Goal: Information Seeking & Learning: Check status

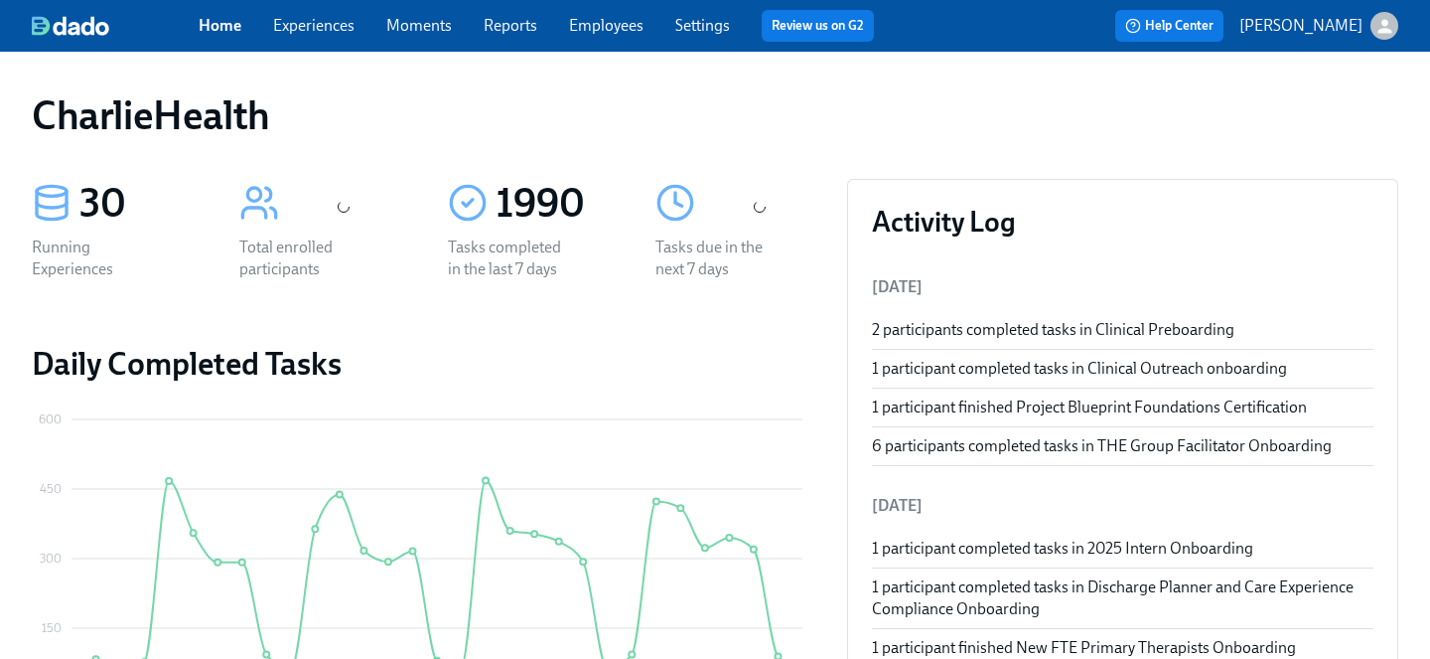
click at [610, 27] on link "Employees" at bounding box center [606, 25] width 75 height 19
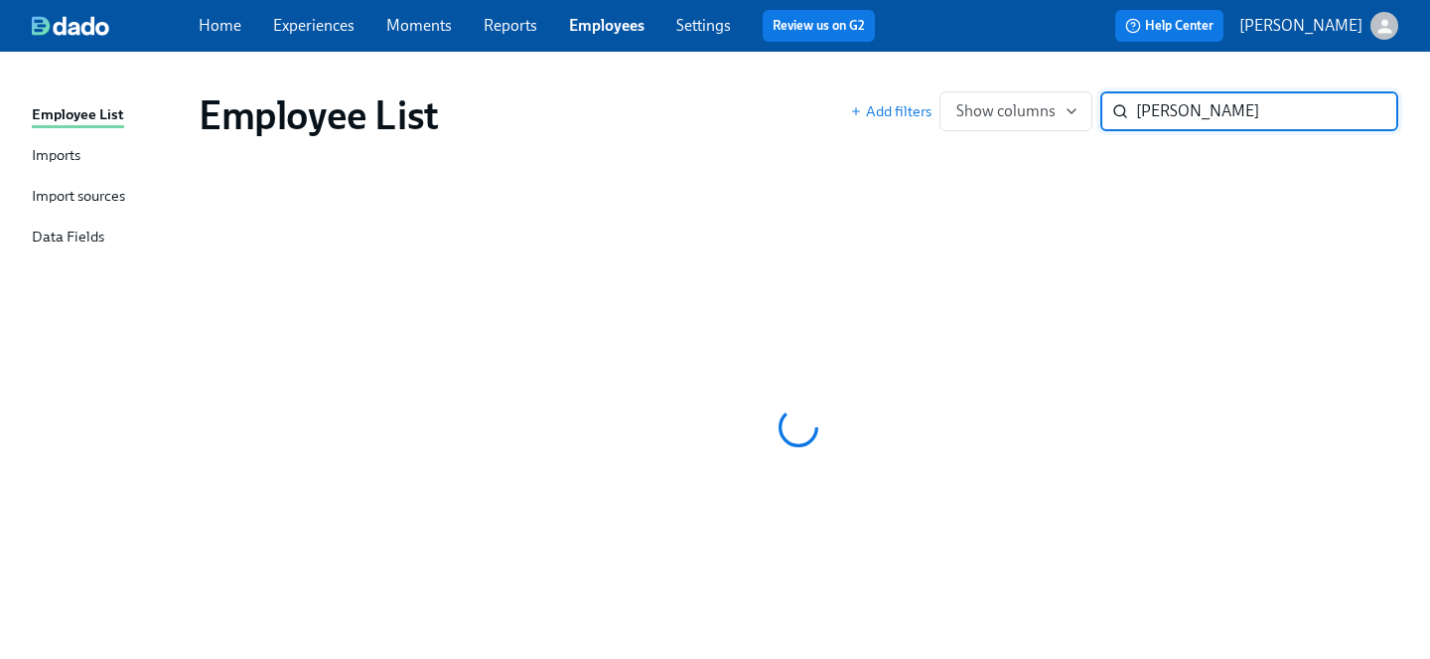
type input "dobbs"
drag, startPoint x: 1170, startPoint y: 114, endPoint x: 986, endPoint y: 93, distance: 185.0
click at [986, 93] on div "Add filters Show columns dobbs ​" at bounding box center [1124, 111] width 548 height 40
click at [620, 23] on link "Employees" at bounding box center [606, 25] width 75 height 19
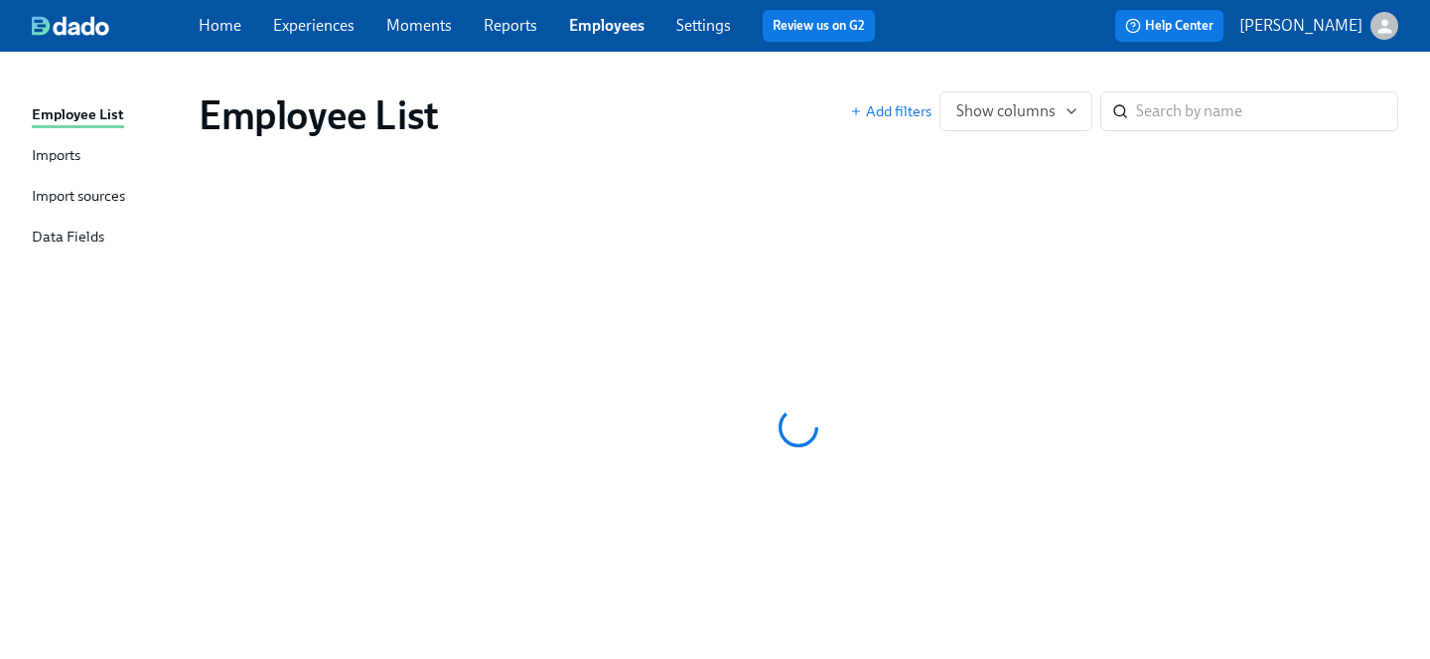
click at [620, 23] on link "Employees" at bounding box center [606, 25] width 75 height 19
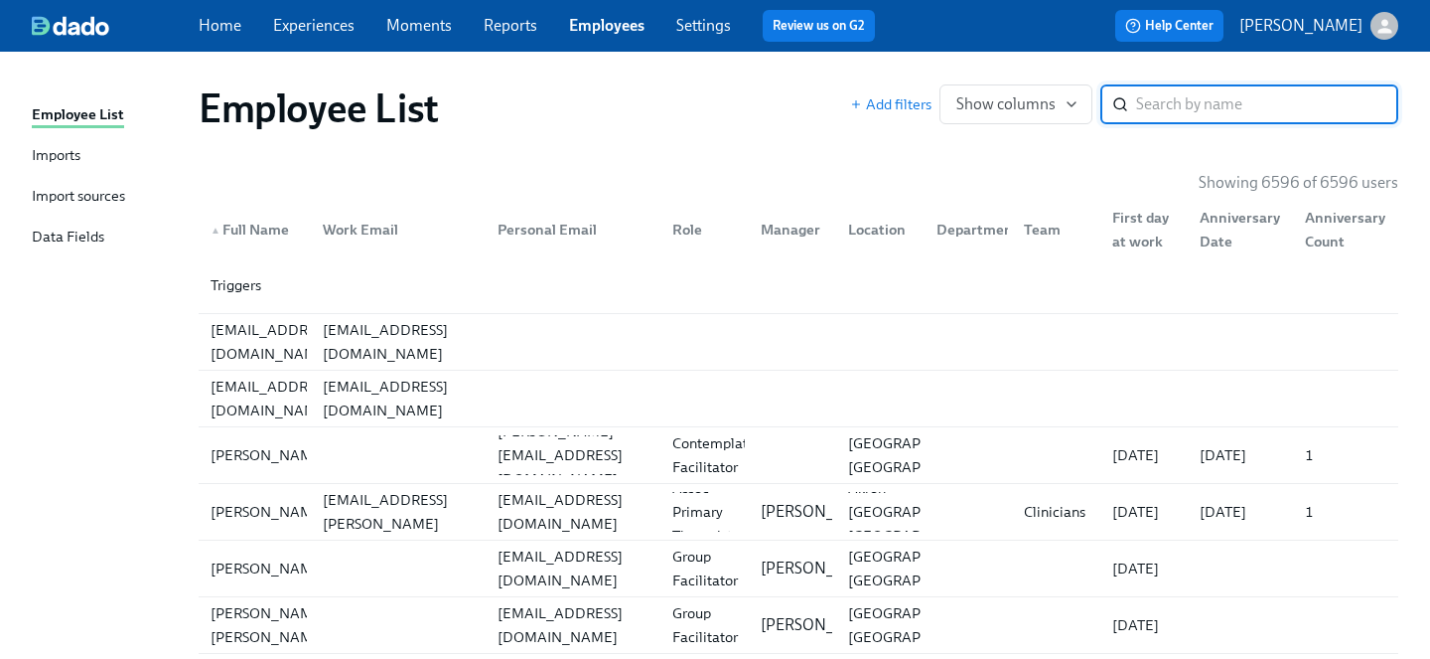
scroll to position [7, 0]
click at [1155, 109] on input "search" at bounding box center [1267, 104] width 262 height 40
type input "dobbs"
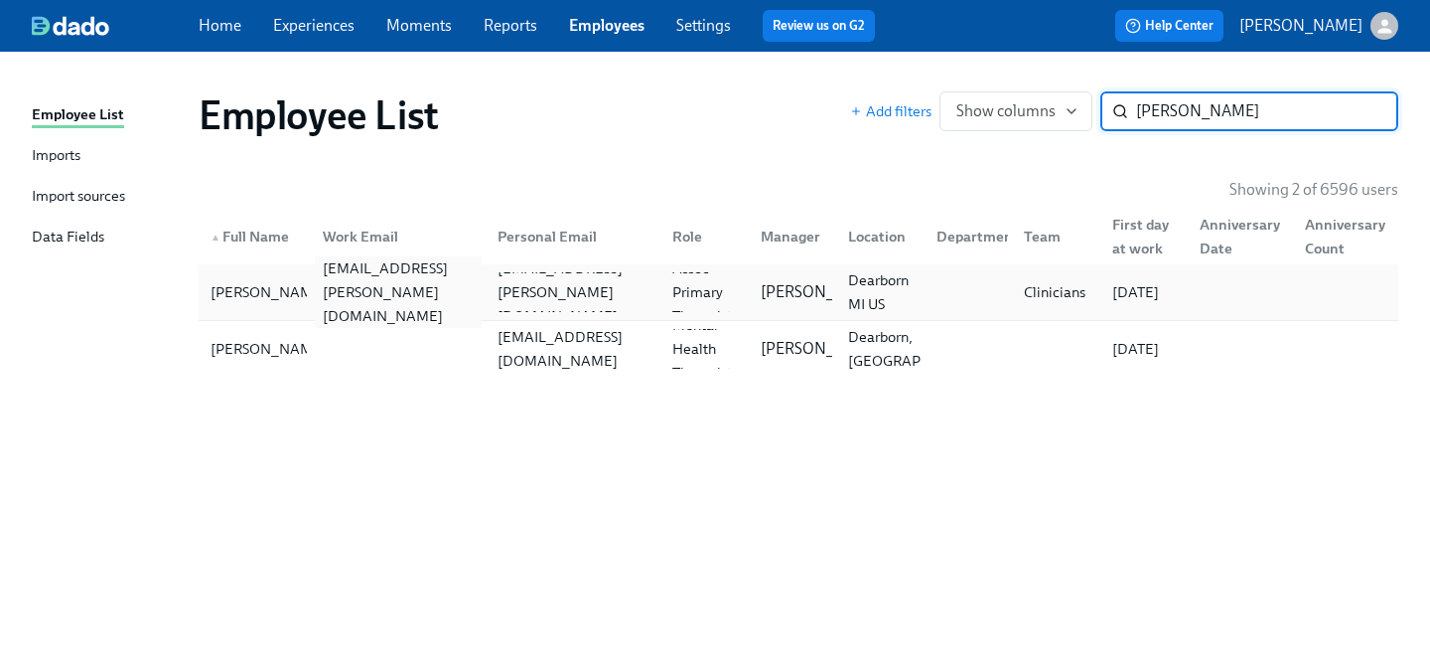
click at [458, 293] on div "amani.dobbs@charliehealth.com" at bounding box center [398, 292] width 167 height 72
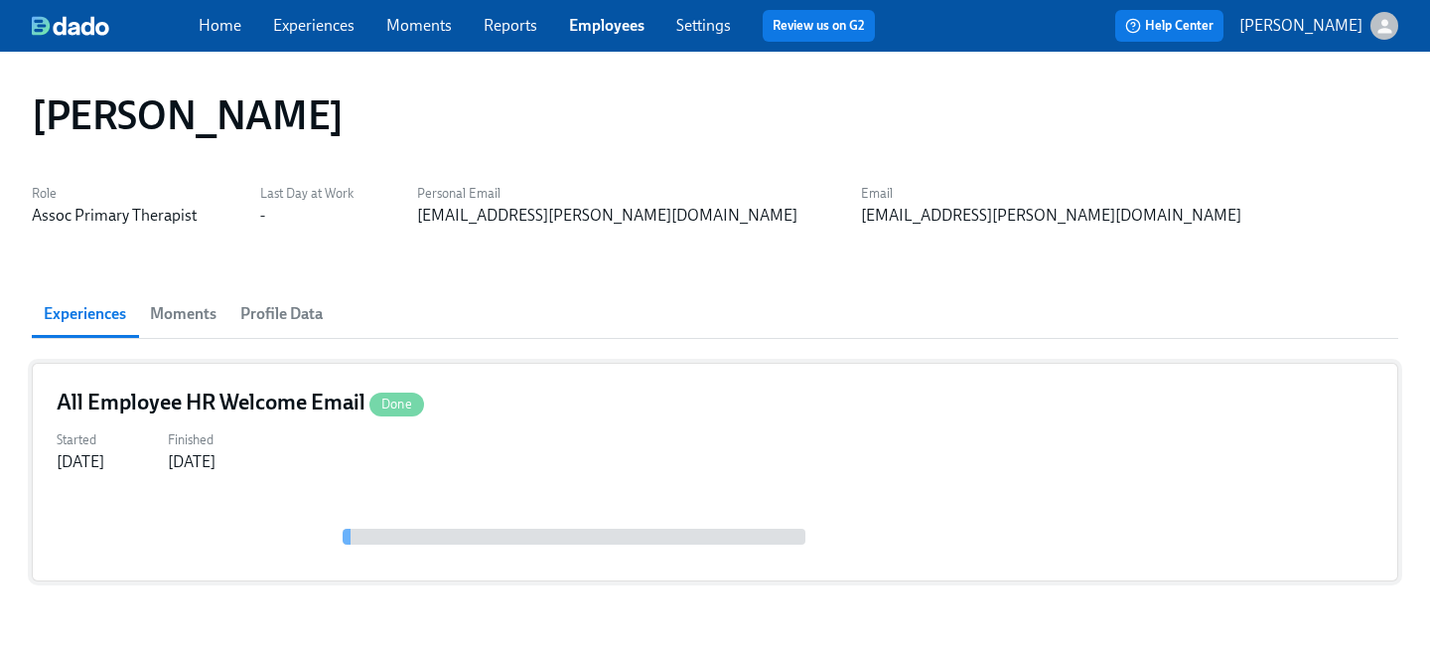
scroll to position [58, 0]
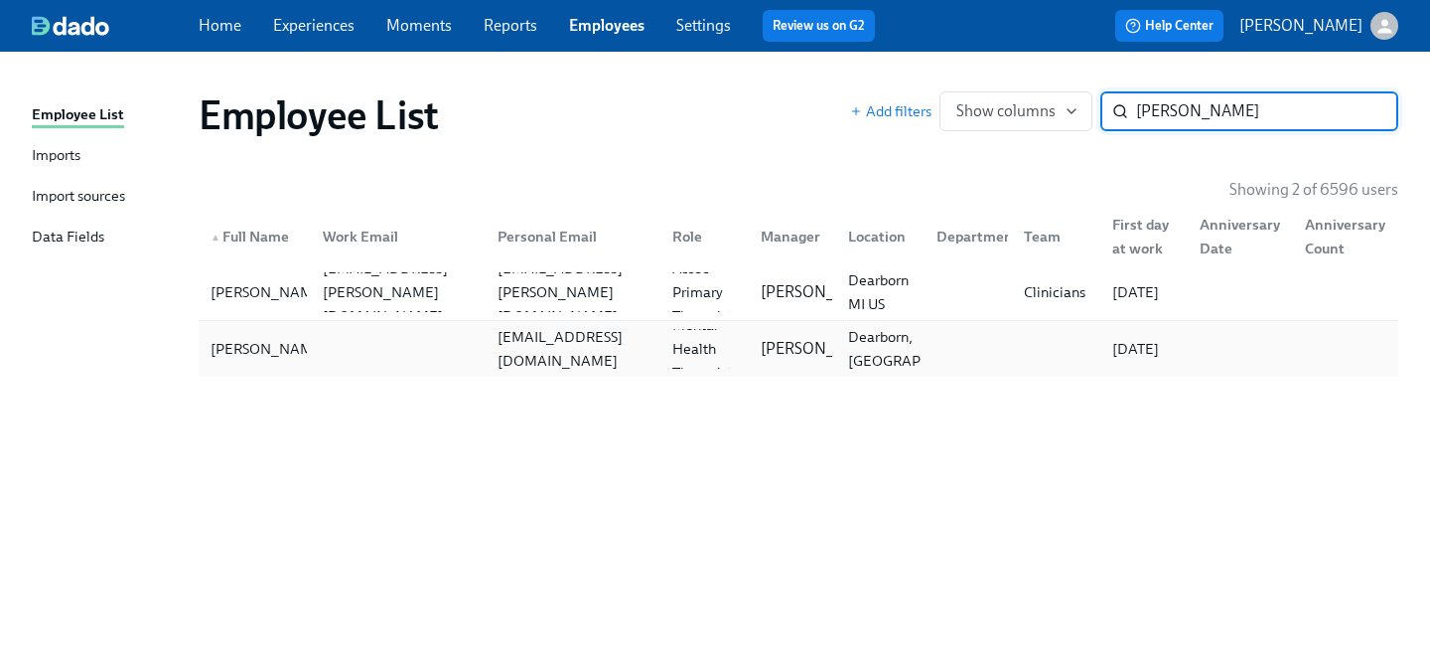
click at [333, 355] on div at bounding box center [394, 349] width 175 height 40
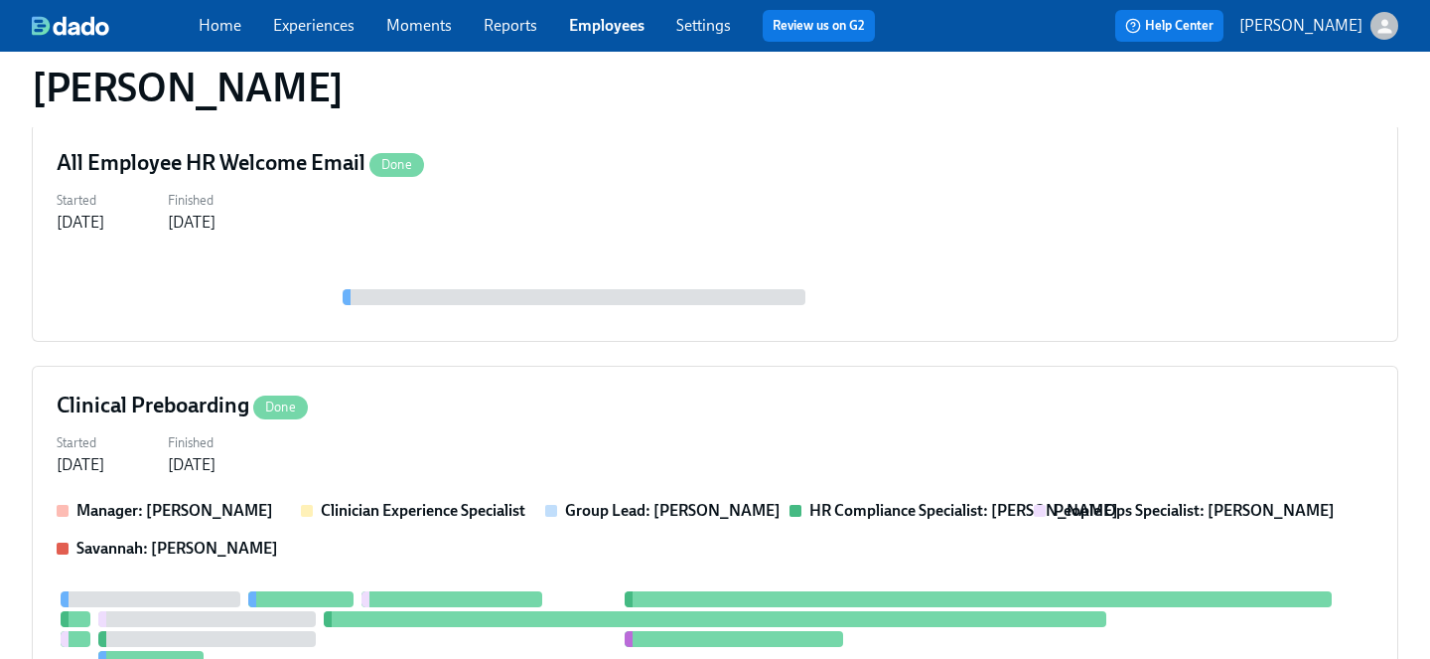
scroll to position [759, 0]
click at [349, 434] on div "Started Sep 10, 2025 Finished Sep 25, 2025" at bounding box center [715, 451] width 1317 height 48
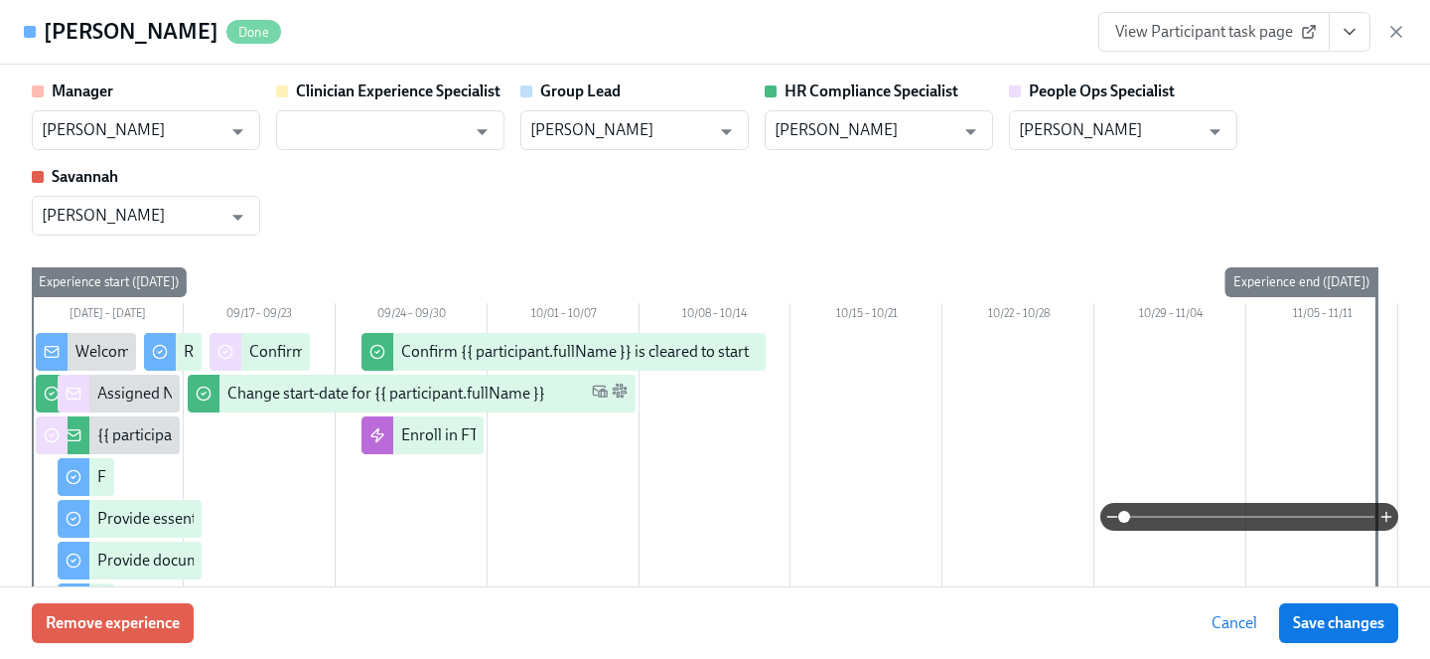
click at [1345, 34] on icon "View task page" at bounding box center [1350, 32] width 20 height 20
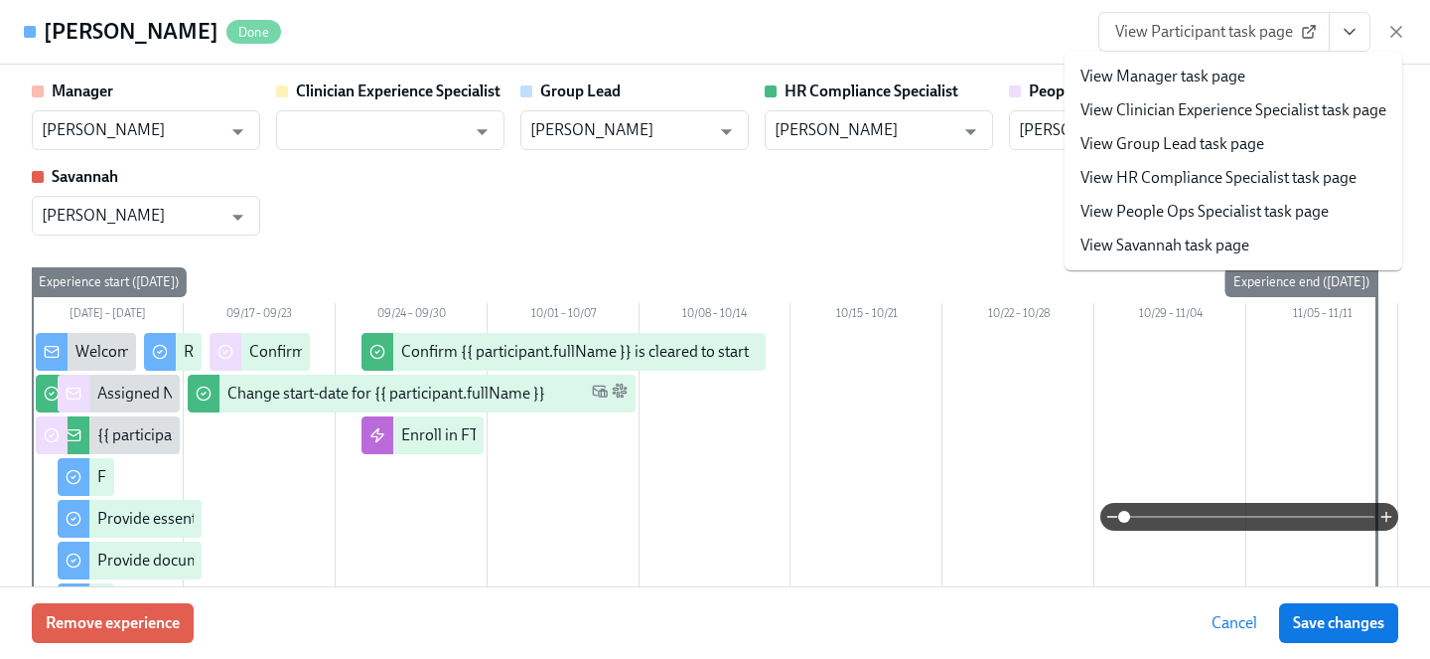
click at [1227, 207] on link "View People Ops Specialist task page" at bounding box center [1205, 212] width 248 height 22
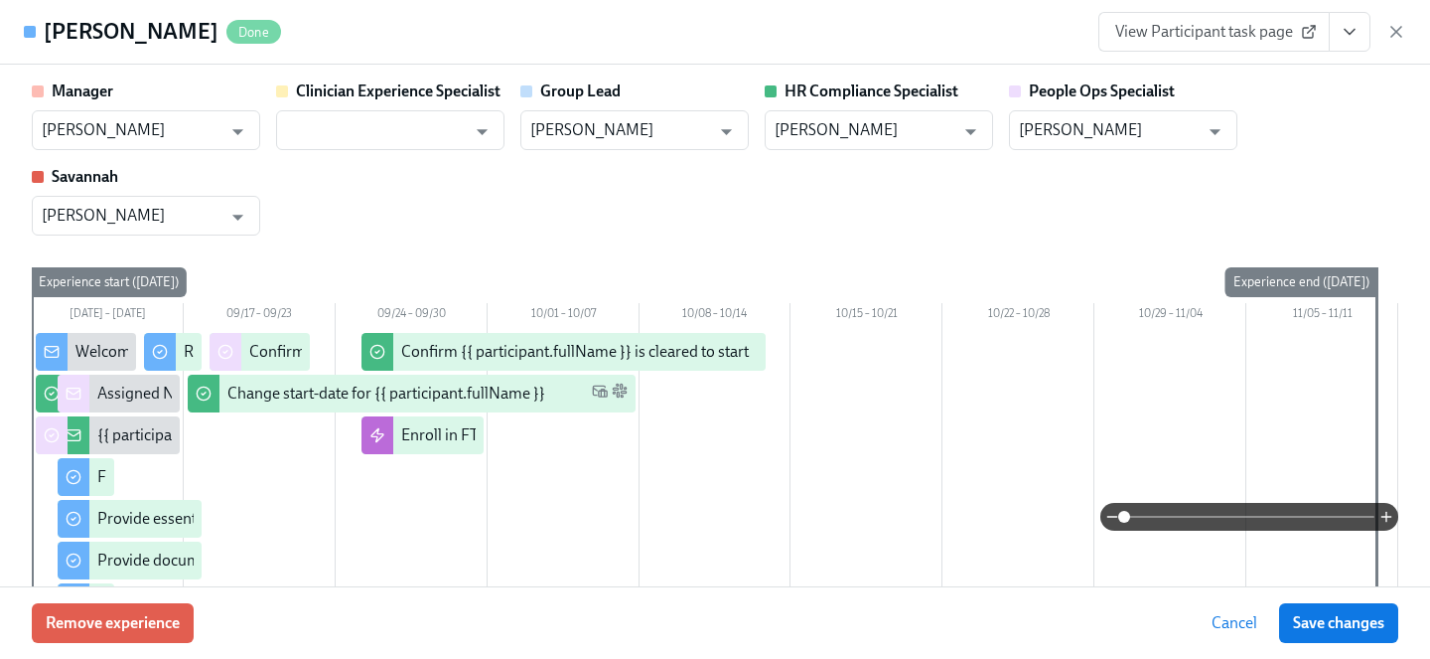
click at [1275, 12] on link "View Participant task page" at bounding box center [1214, 32] width 231 height 40
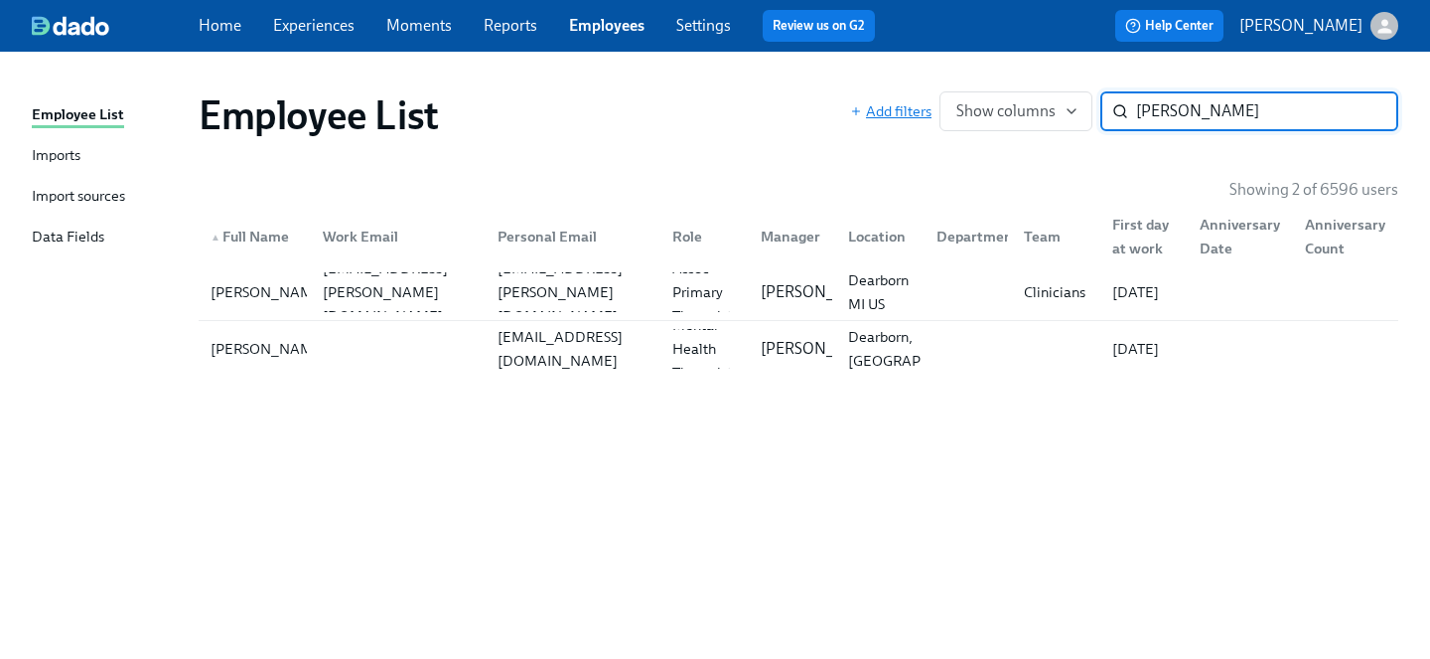
drag, startPoint x: 1201, startPoint y: 97, endPoint x: 920, endPoint y: 105, distance: 281.2
click at [920, 105] on div "Add filters Show columns dobbs ​" at bounding box center [1124, 111] width 548 height 40
drag, startPoint x: 1224, startPoint y: 123, endPoint x: 972, endPoint y: 100, distance: 253.3
click at [972, 100] on div "Add filters Show columns dobbs ​" at bounding box center [1124, 111] width 548 height 40
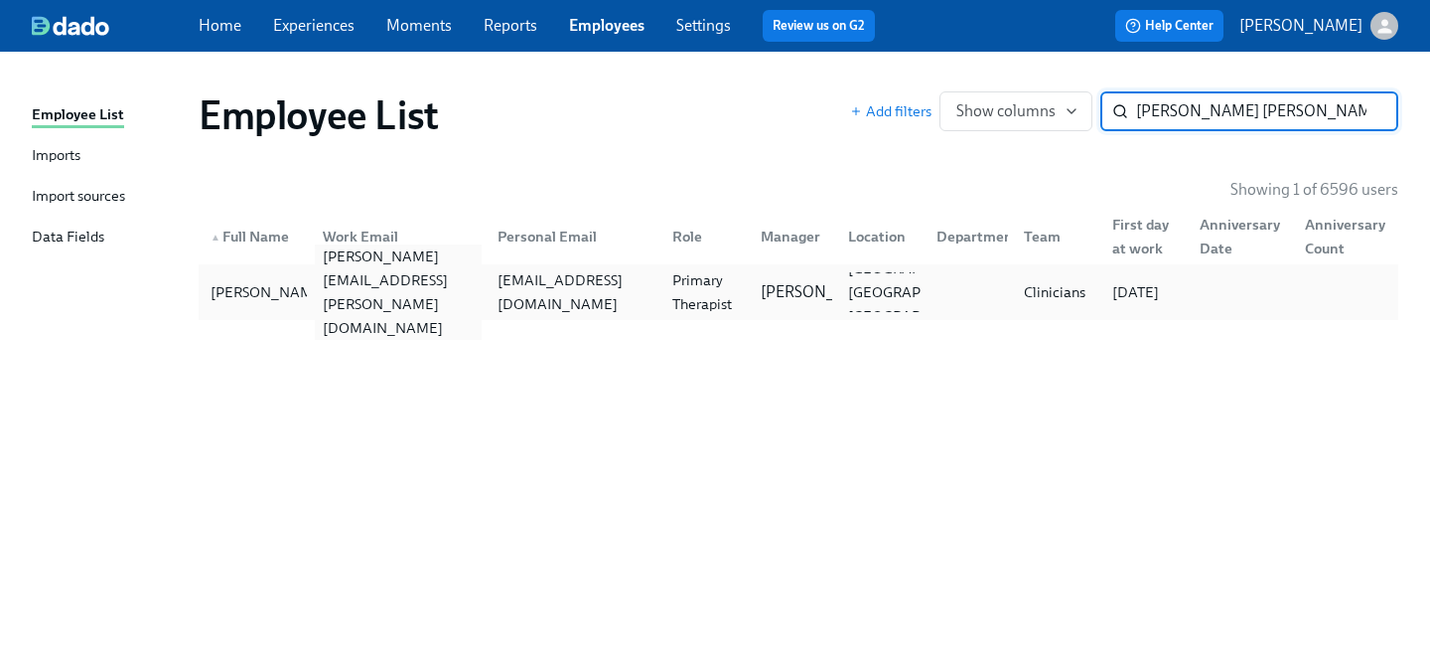
type input "charmaine ben"
click at [445, 295] on div "charmaine.benjamin@charliehealth.com" at bounding box center [398, 291] width 167 height 95
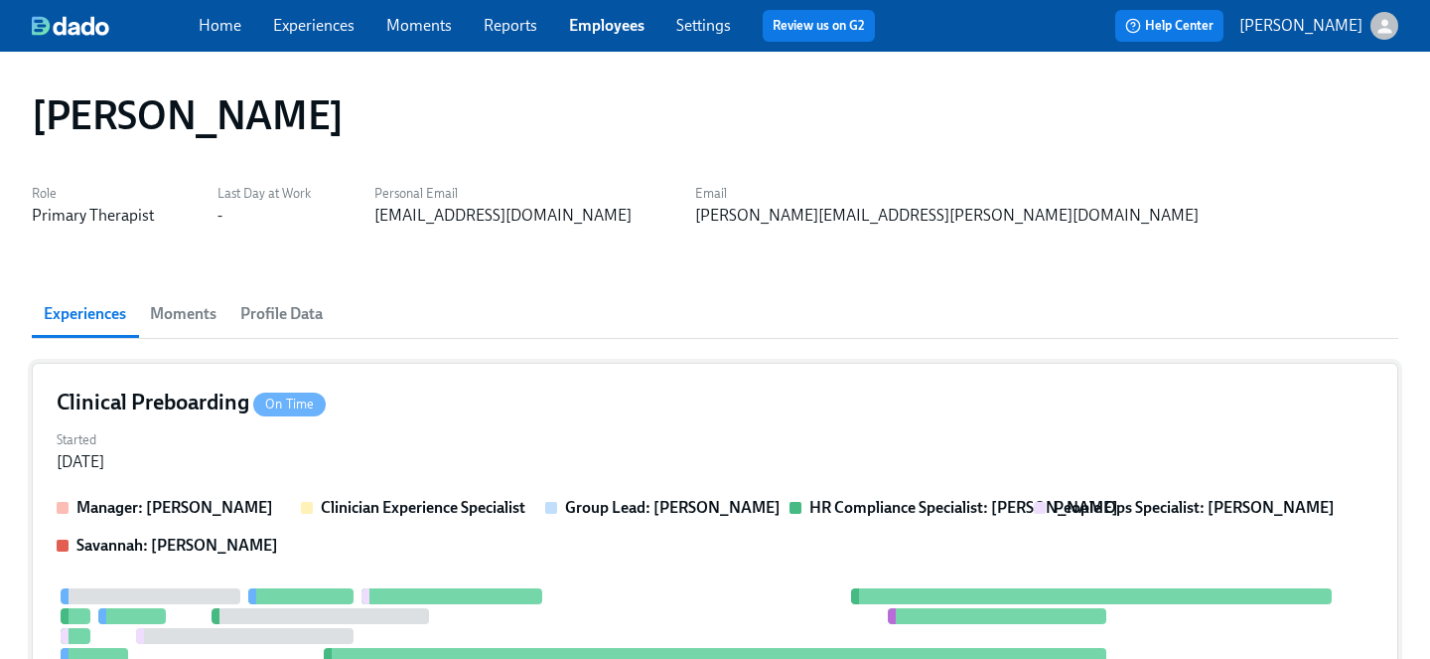
click at [437, 431] on div "Started Sep 02, 2025" at bounding box center [715, 449] width 1317 height 48
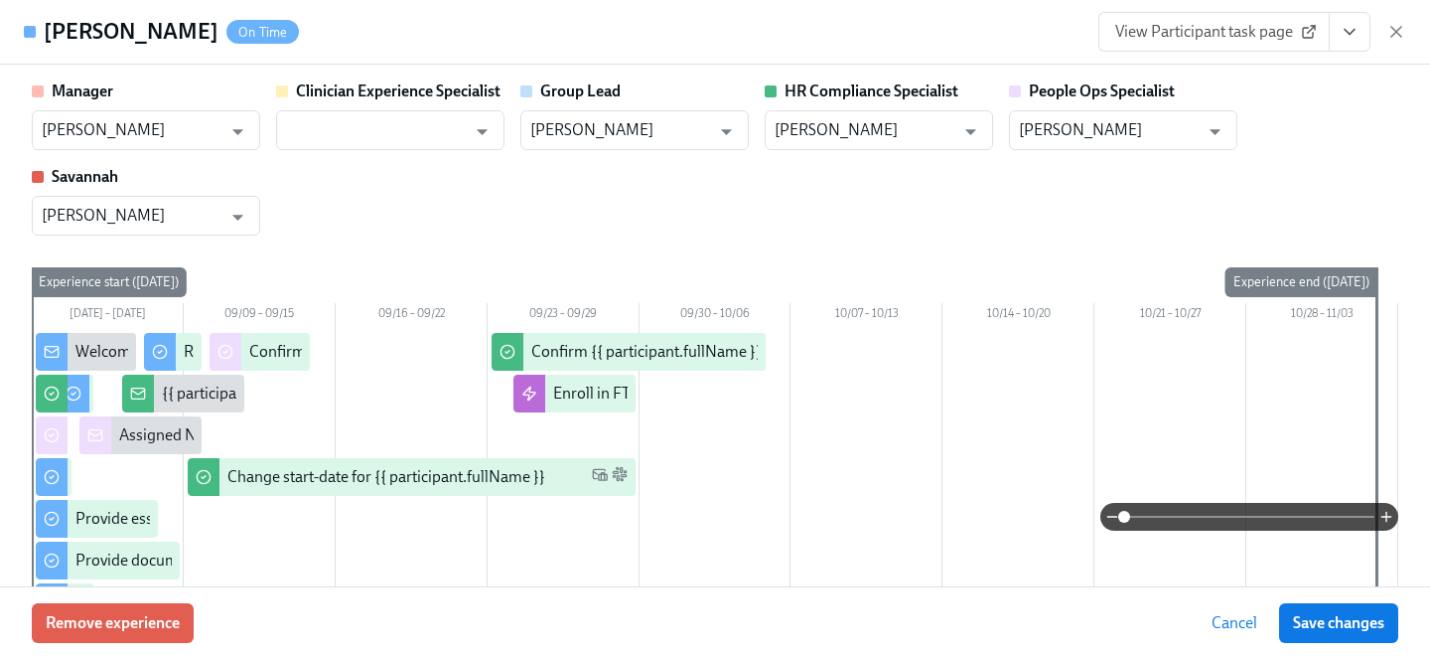
click at [1363, 23] on button "View task page" at bounding box center [1350, 32] width 42 height 40
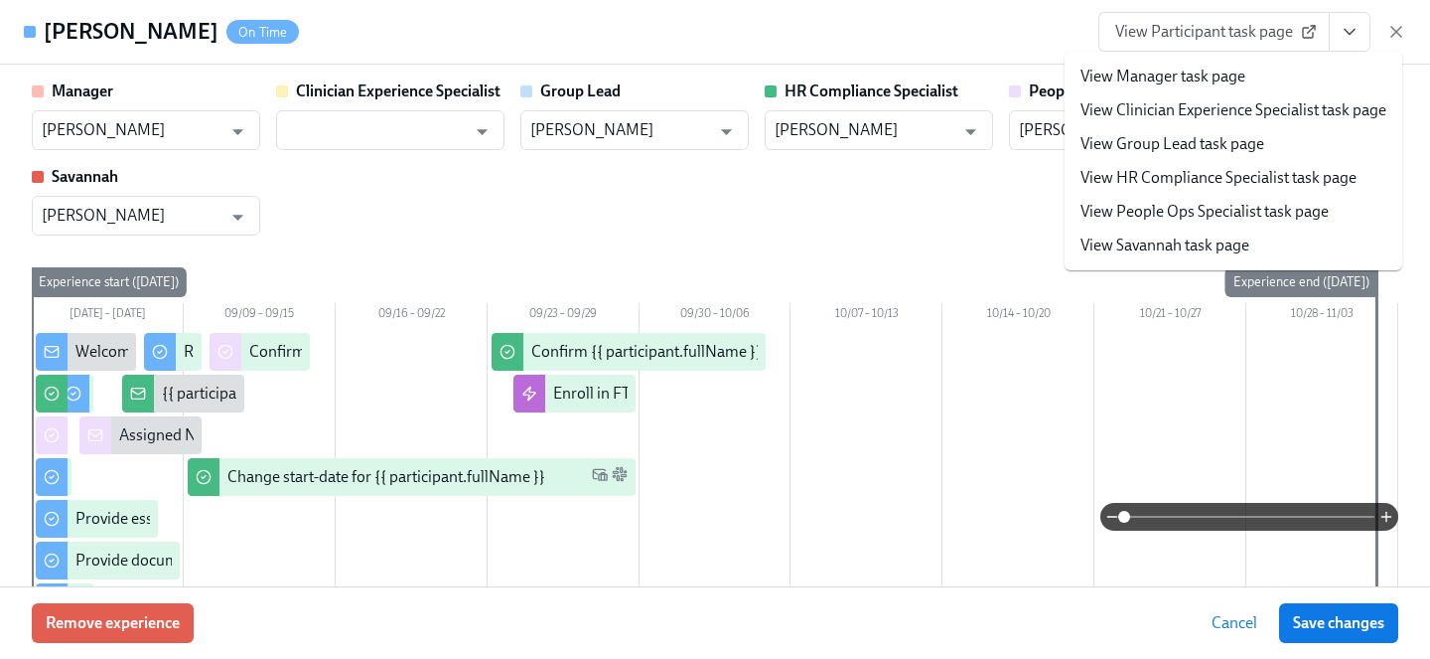
click at [1239, 44] on link "View Participant task page" at bounding box center [1214, 32] width 231 height 40
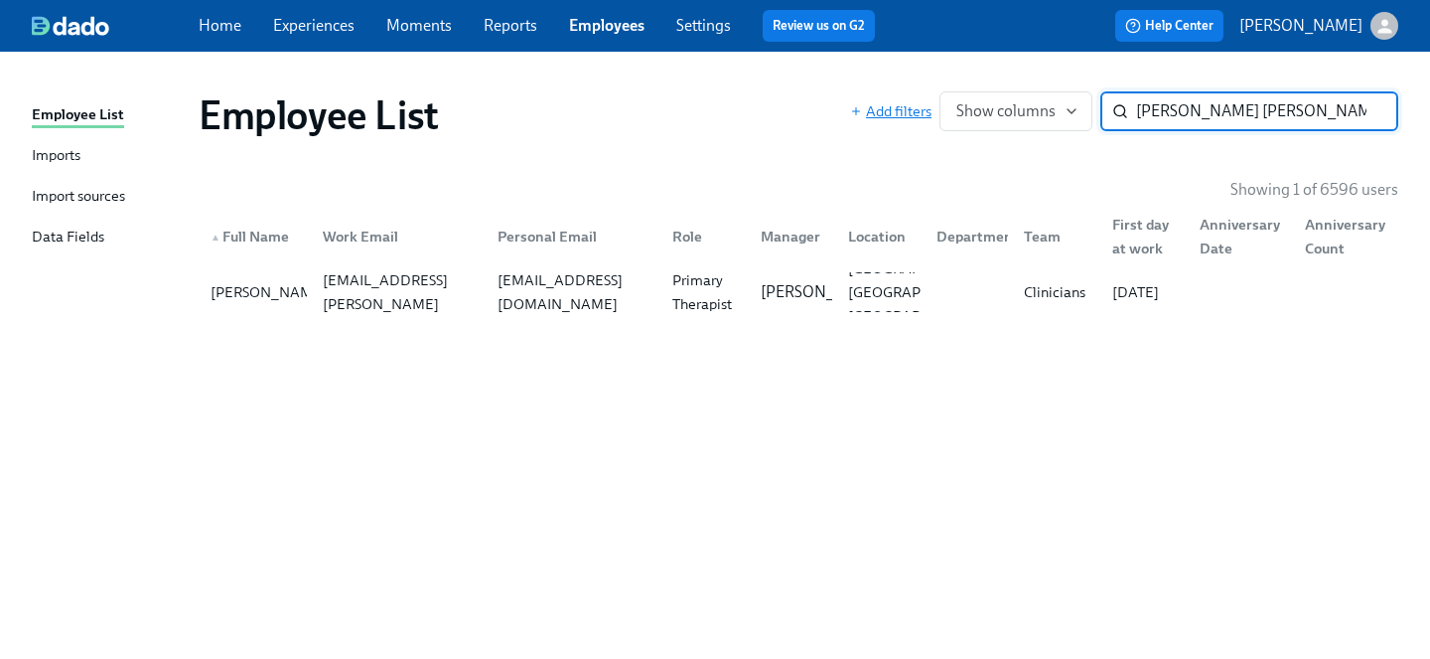
drag, startPoint x: 1266, startPoint y: 124, endPoint x: 927, endPoint y: 100, distance: 339.6
click at [927, 100] on div "Add filters Show columns charmaine ben ​" at bounding box center [1124, 111] width 548 height 40
type input "declan"
click at [448, 285] on div "declan.sung@charliehealth.com" at bounding box center [398, 292] width 167 height 48
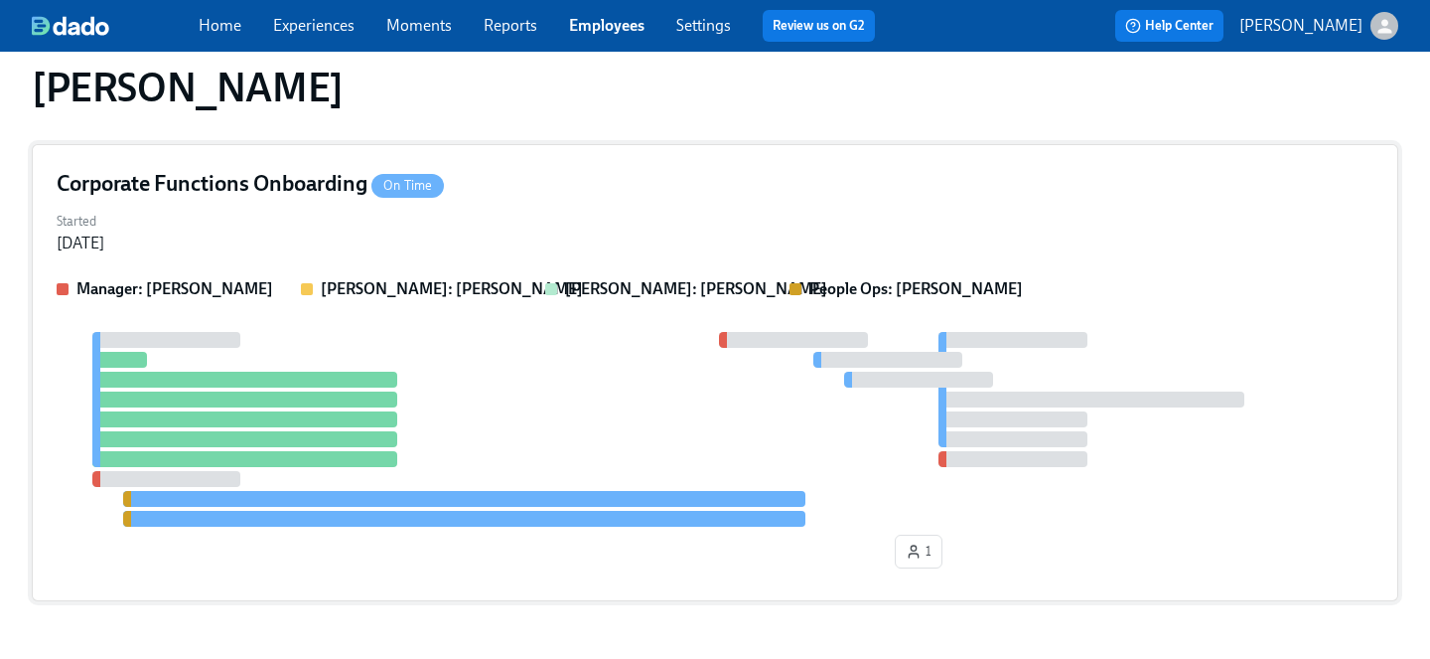
scroll to position [291, 0]
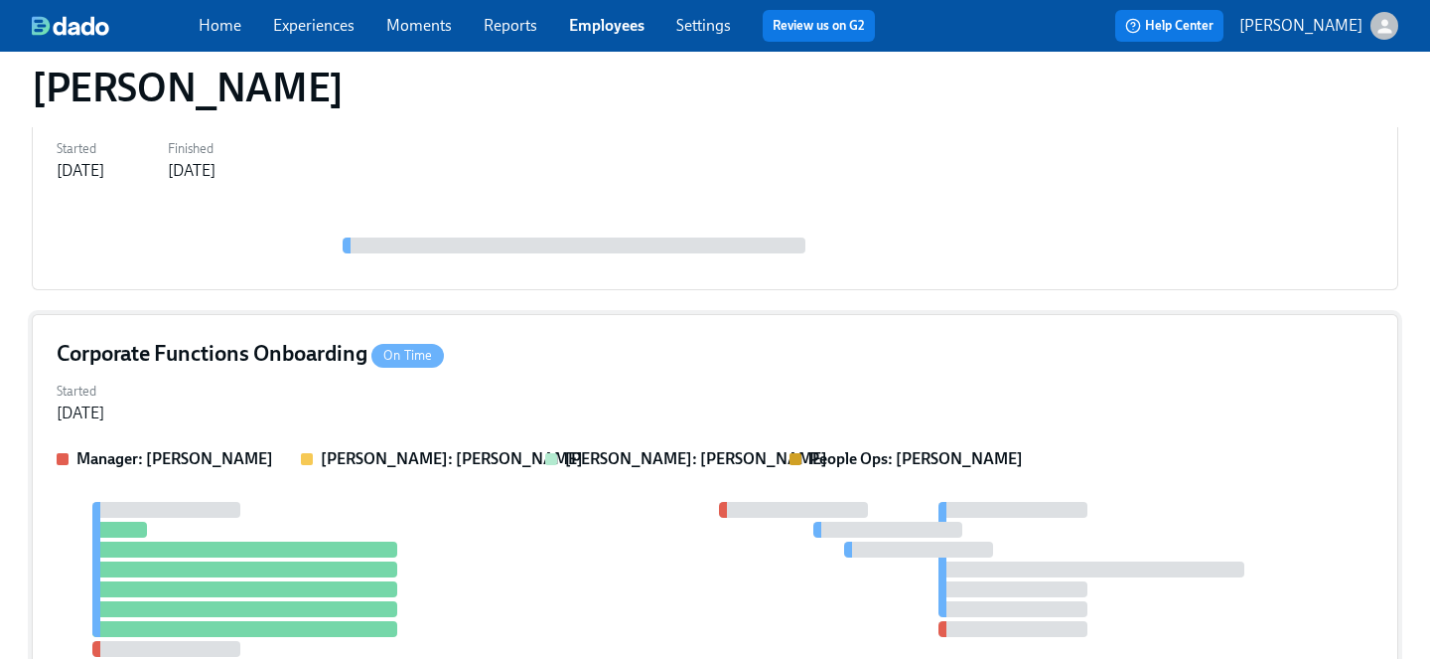
click at [476, 397] on div "Started Sep 01, 2025" at bounding box center [715, 400] width 1317 height 48
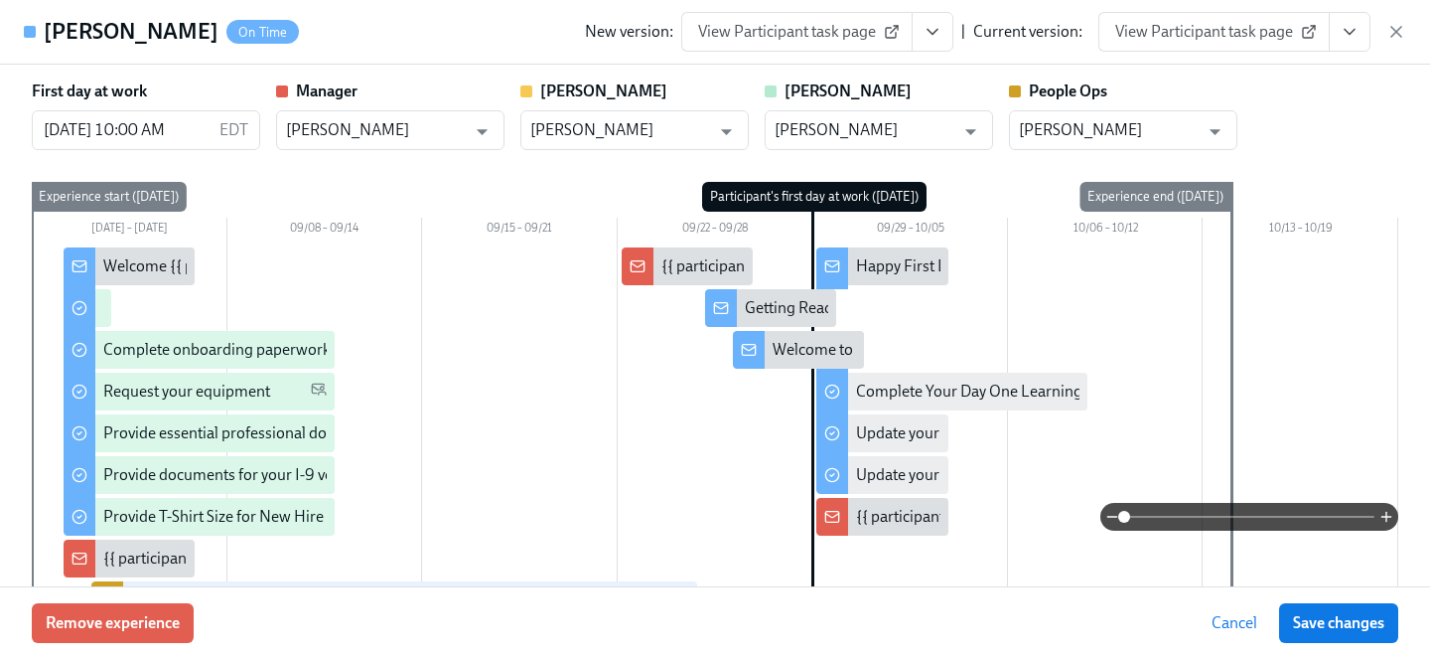
click at [1243, 23] on span "View Participant task page" at bounding box center [1215, 32] width 198 height 20
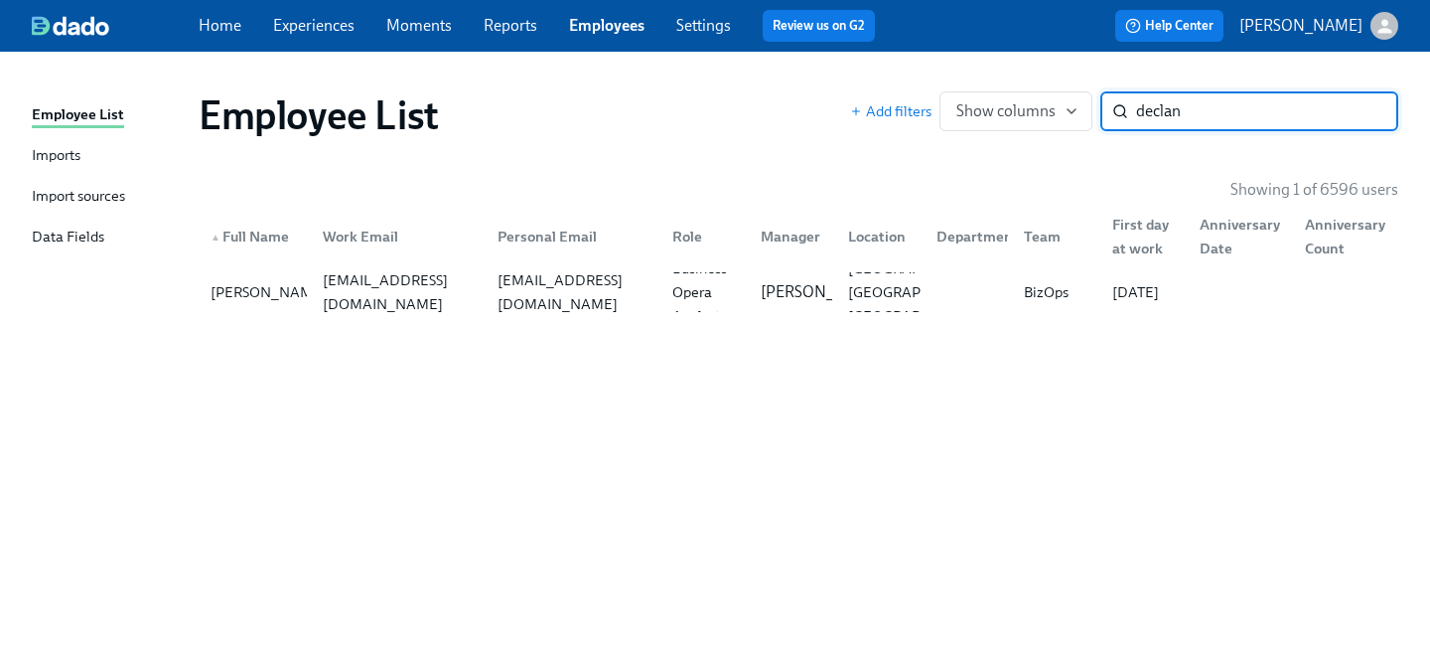
drag, startPoint x: 1216, startPoint y: 121, endPoint x: 749, endPoint y: 92, distance: 467.8
click at [749, 92] on div "Employee List Add filters Show columns declan ​" at bounding box center [799, 115] width 1200 height 48
type input "Otis Smith"
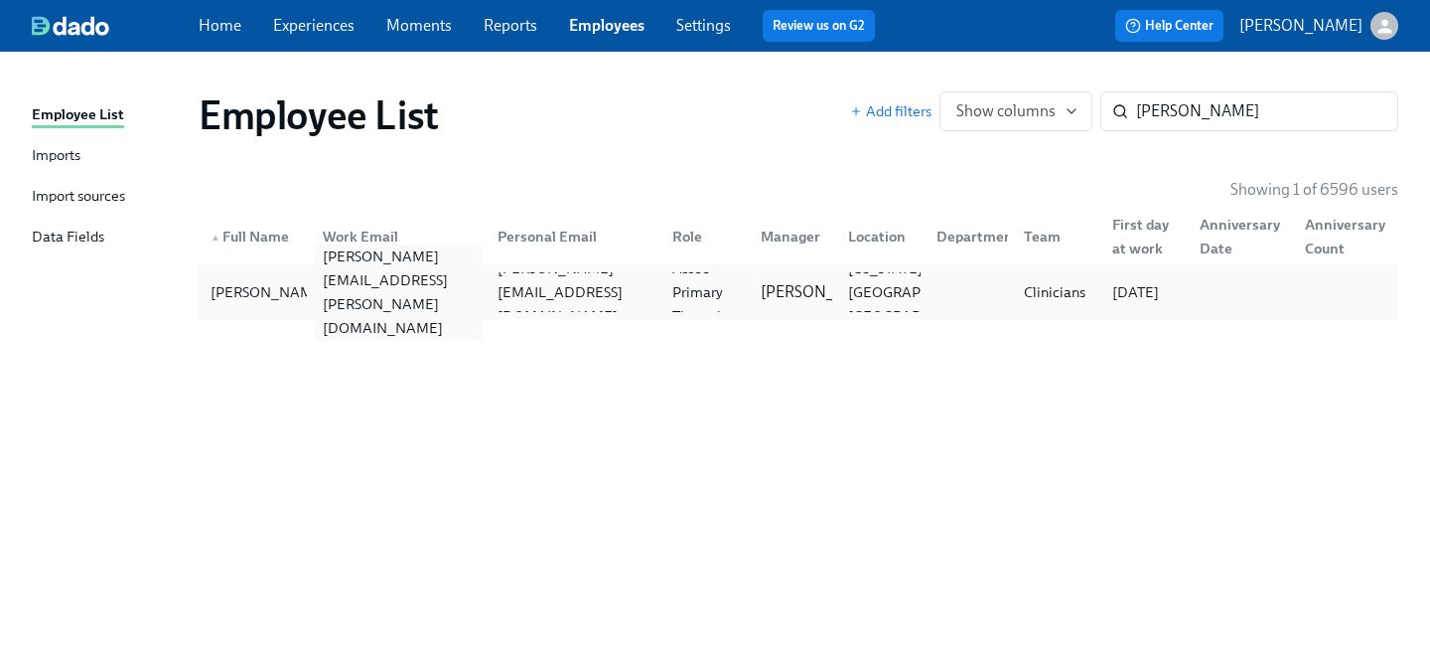
click at [370, 294] on div "otis.smith@charliehealth.com" at bounding box center [398, 291] width 167 height 95
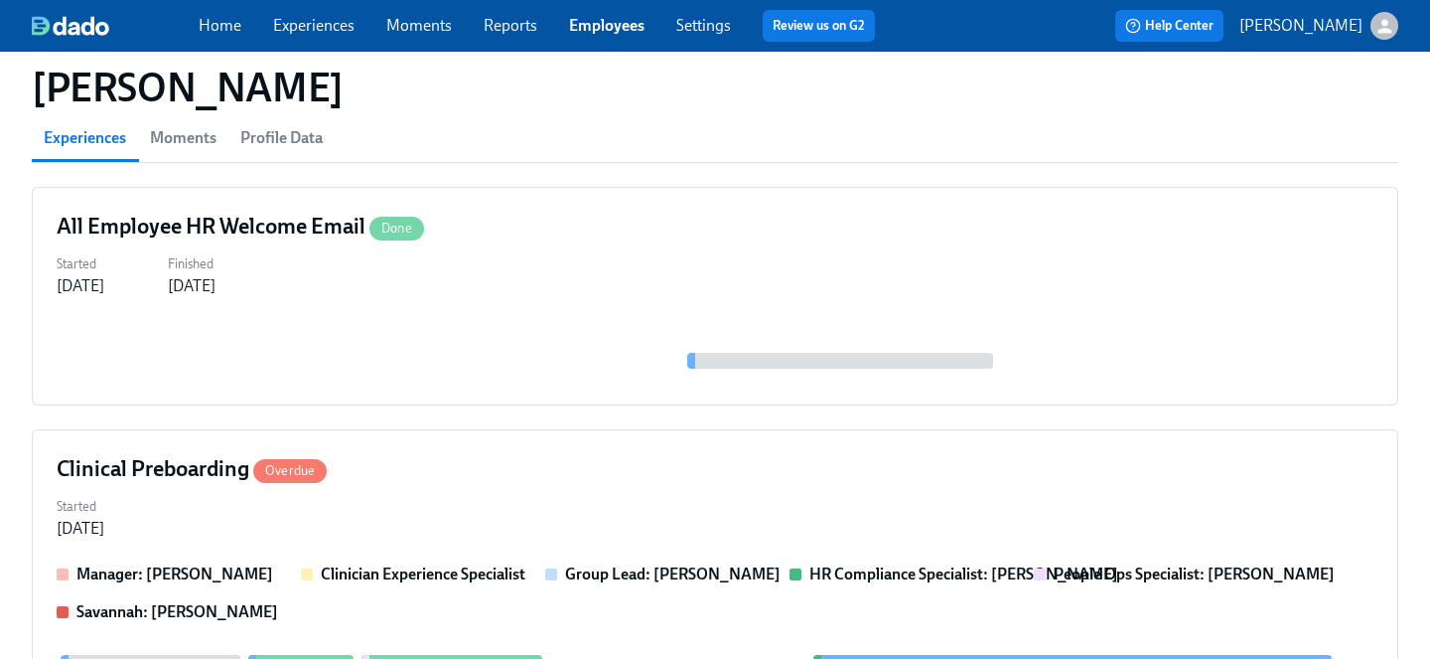
scroll to position [205, 0]
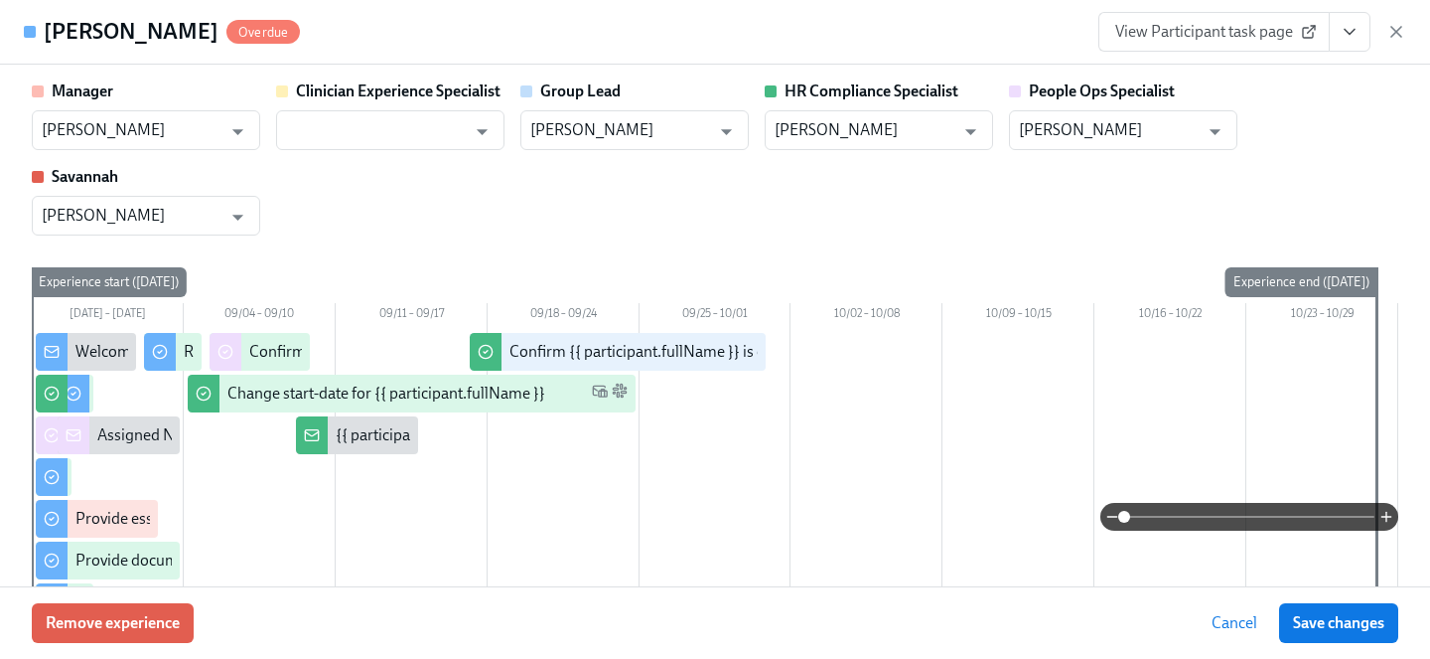
click at [1202, 28] on span "View Participant task page" at bounding box center [1215, 32] width 198 height 20
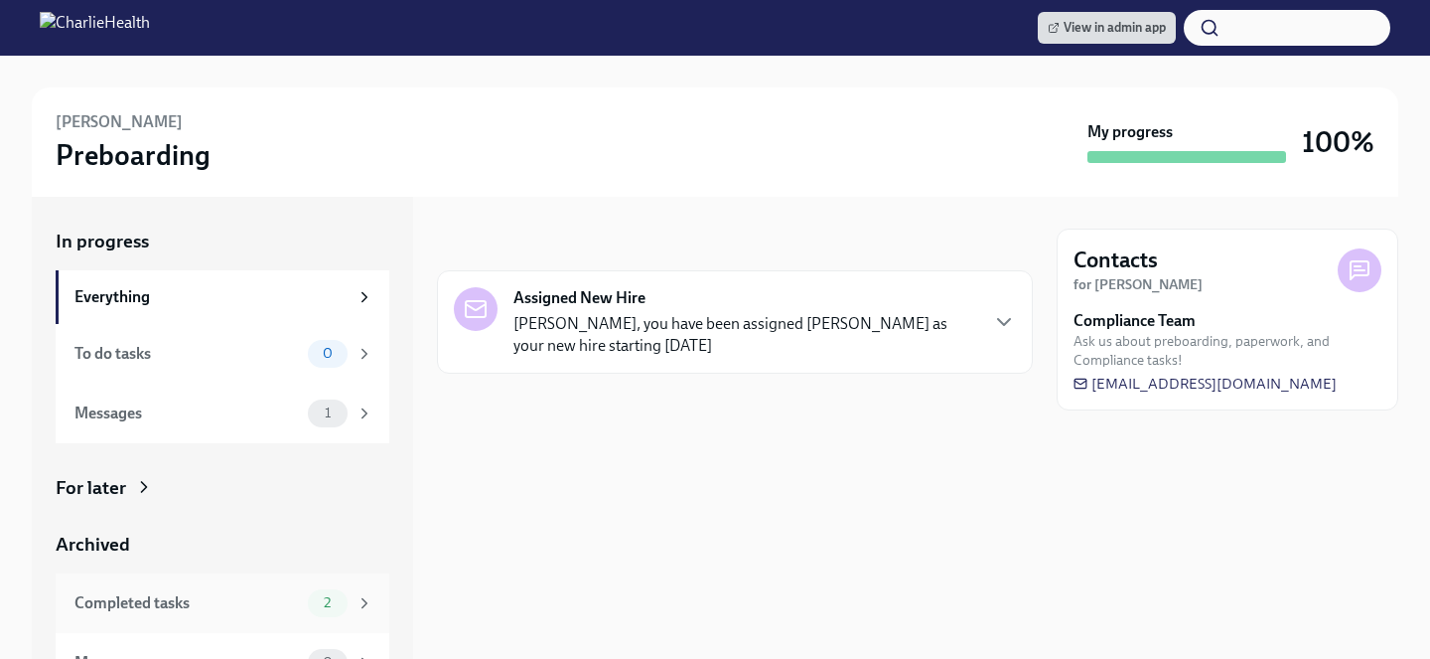
click at [208, 612] on div "Completed tasks" at bounding box center [187, 603] width 225 height 22
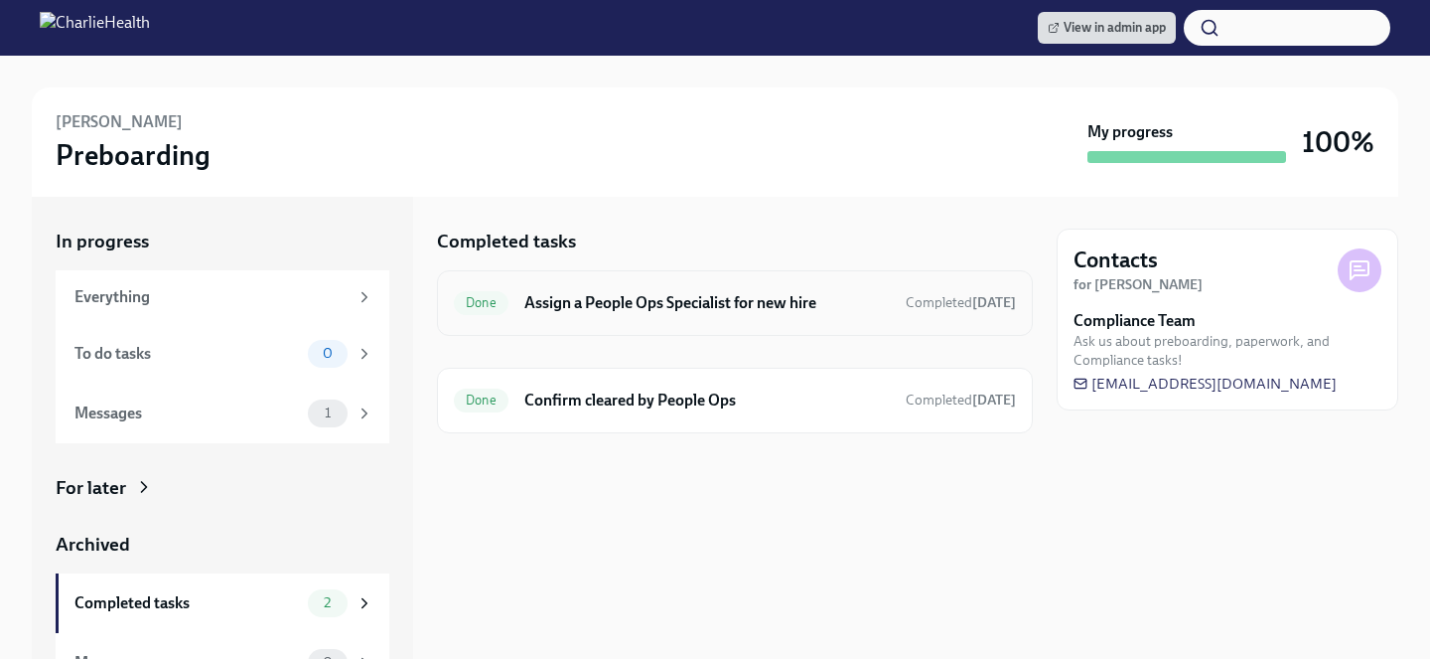
click at [545, 312] on h6 "Assign a People Ops Specialist for new hire" at bounding box center [708, 303] width 366 height 22
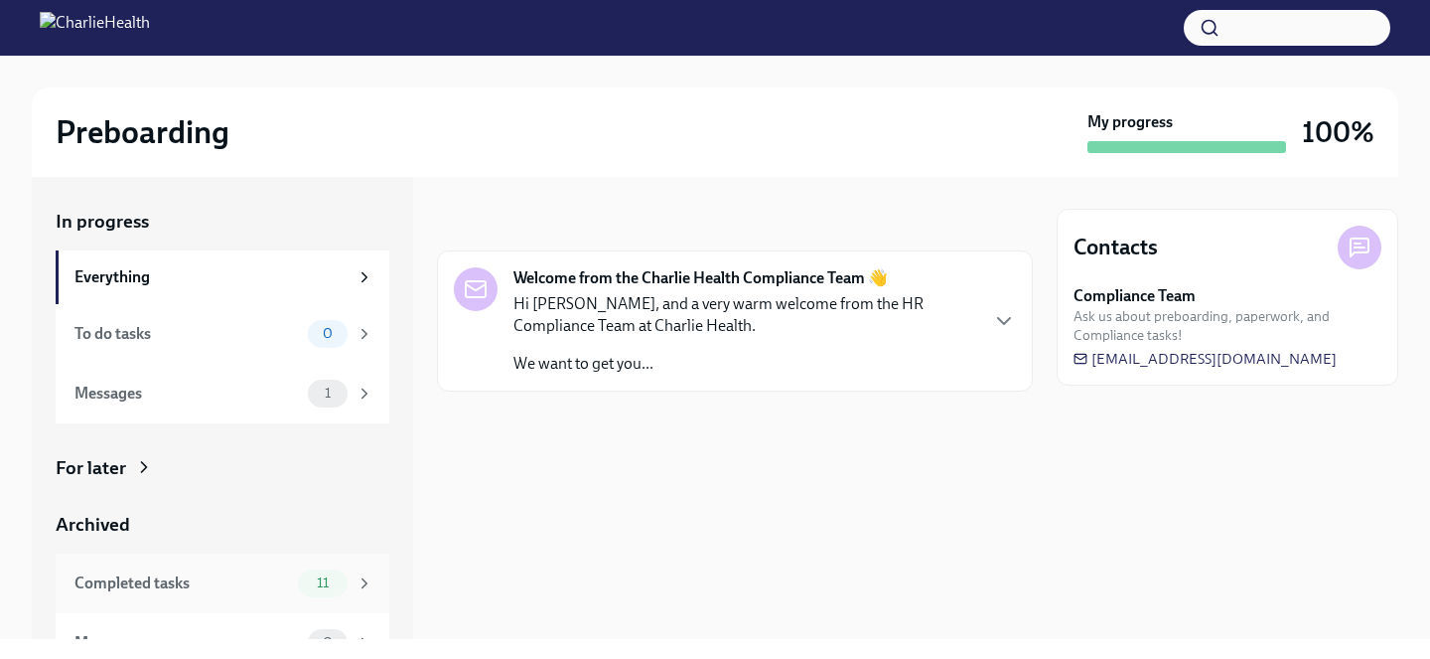
click at [292, 570] on div "Completed tasks 11" at bounding box center [224, 583] width 299 height 28
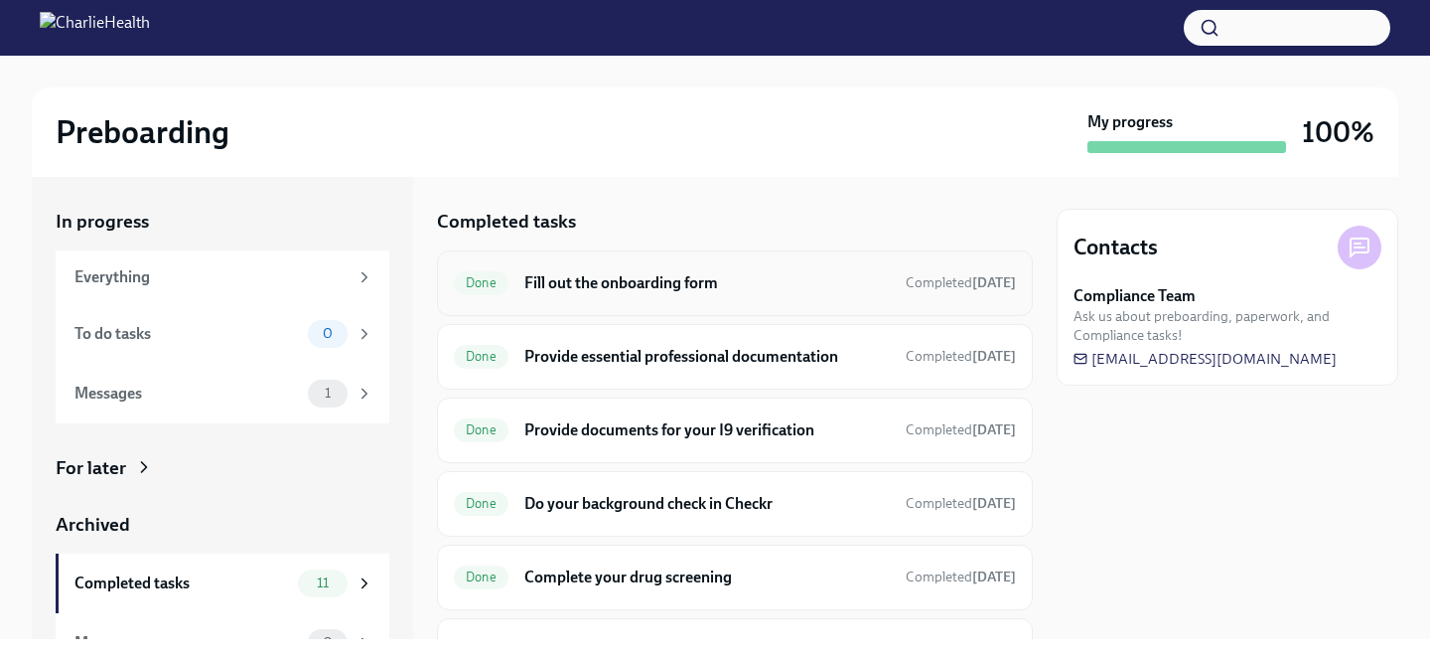
click at [618, 301] on div "Done Fill out the onboarding form Completed Sep 11th" at bounding box center [735, 283] width 596 height 66
click at [617, 284] on h6 "Fill out the onboarding form" at bounding box center [708, 283] width 366 height 22
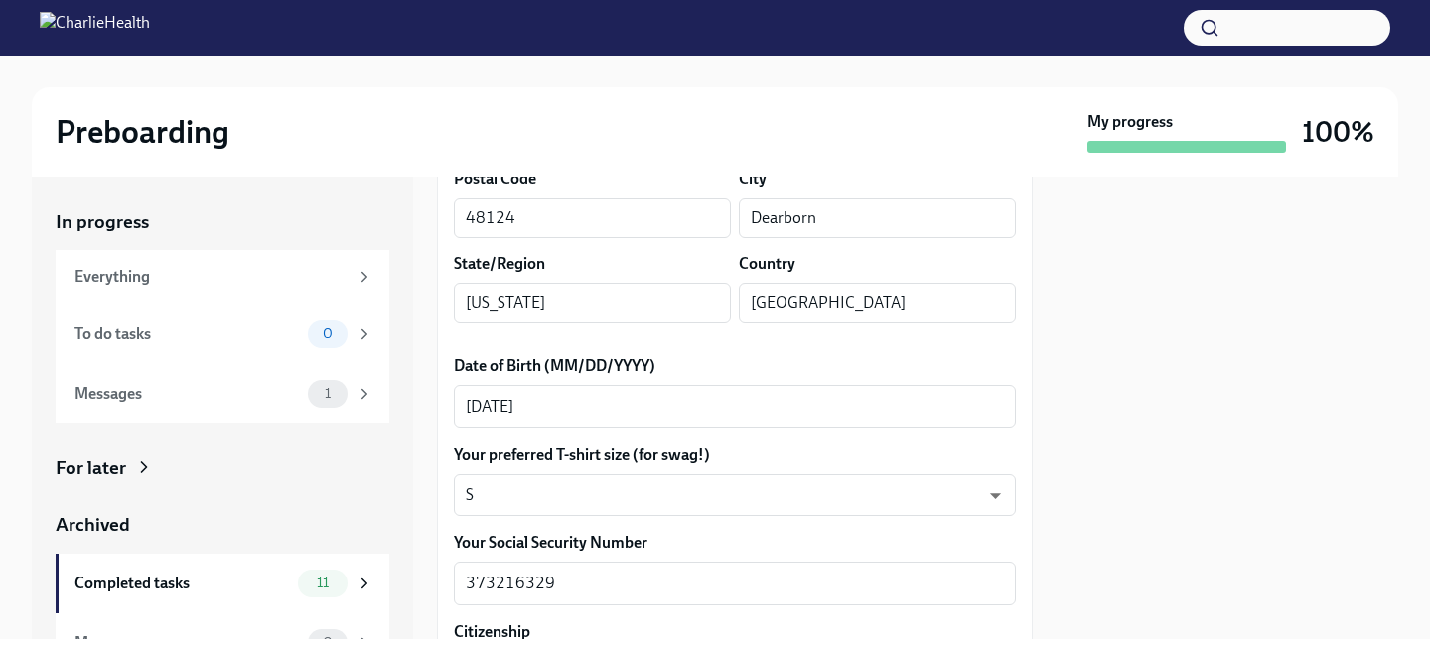
scroll to position [817, 0]
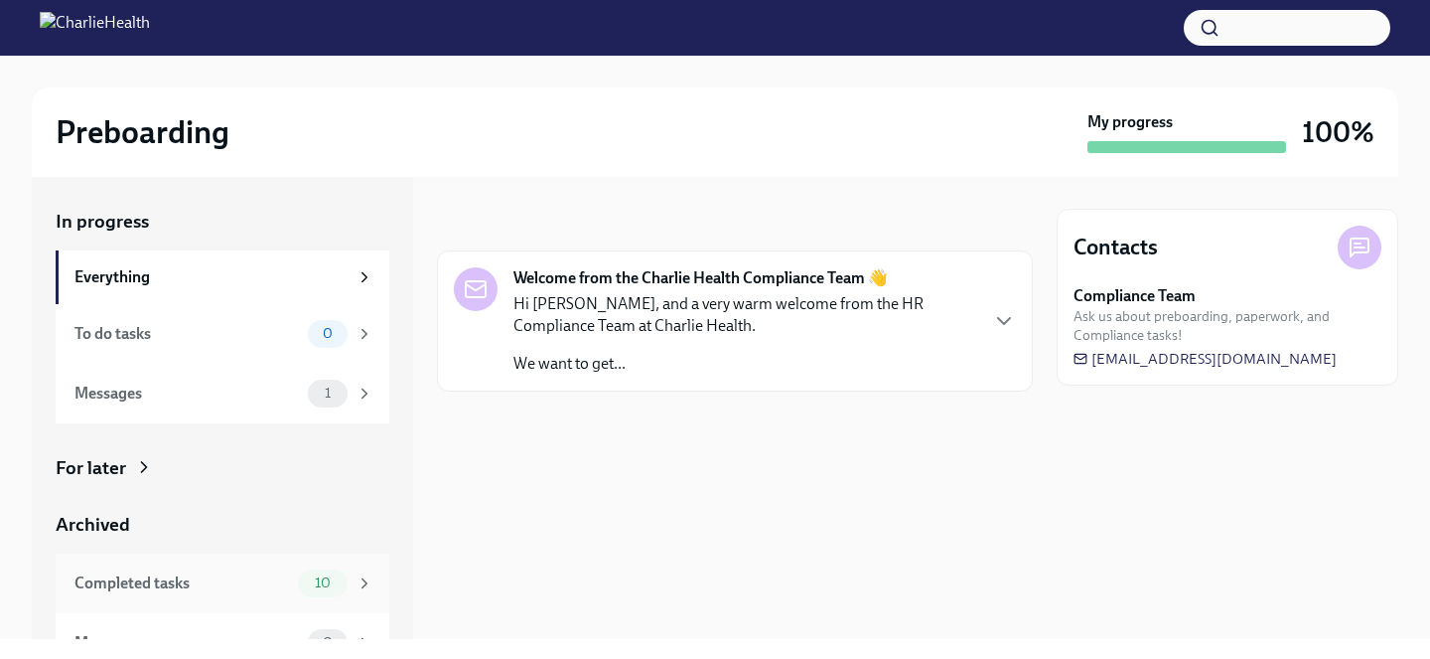
click at [308, 561] on div "Completed tasks 10" at bounding box center [223, 583] width 334 height 60
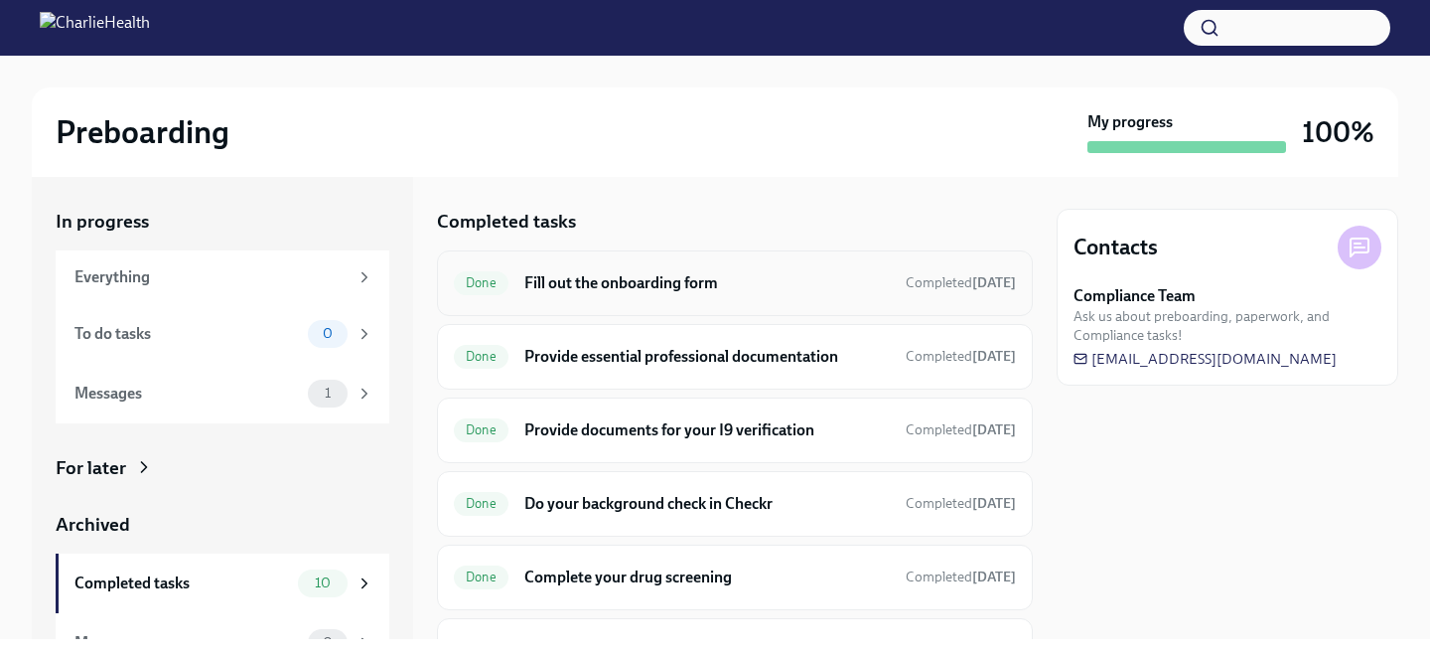
click at [555, 278] on h6 "Fill out the onboarding form" at bounding box center [708, 283] width 366 height 22
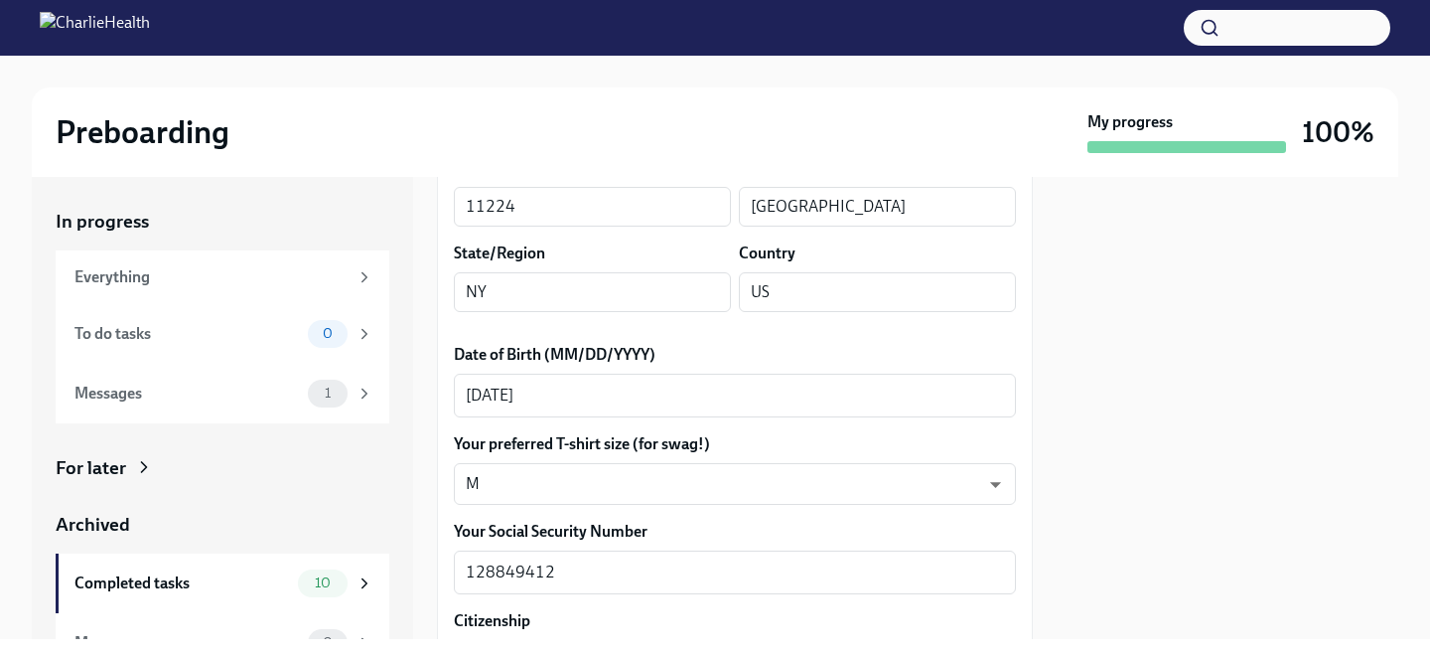
scroll to position [823, 0]
